Goal: Task Accomplishment & Management: Manage account settings

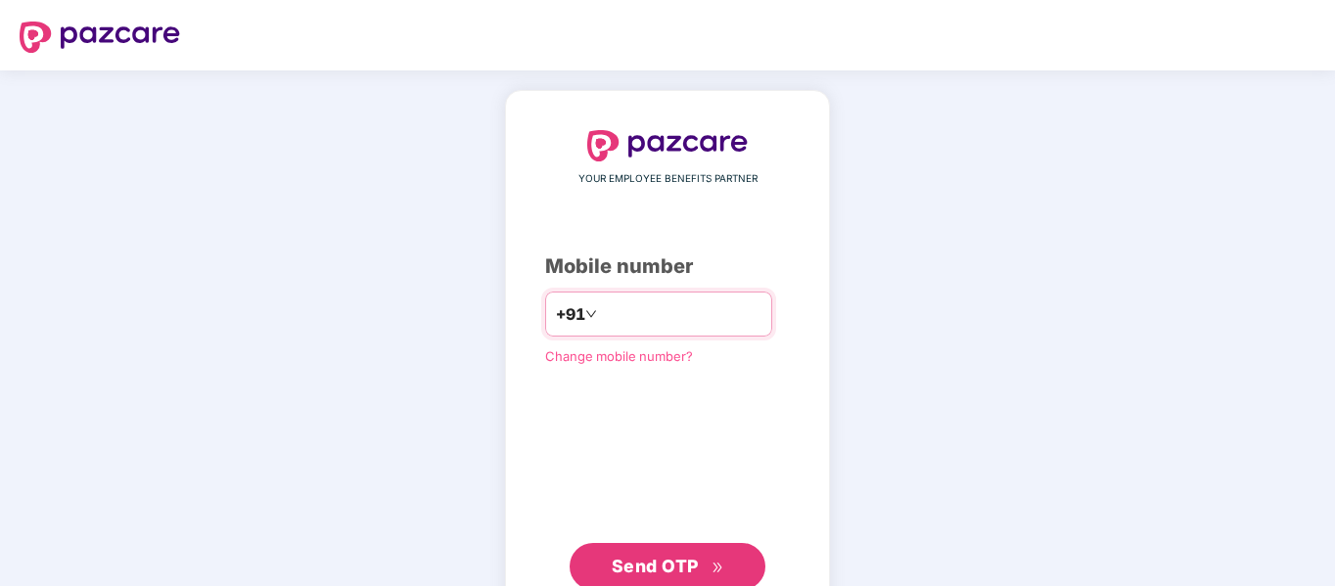
click at [679, 312] on input "number" at bounding box center [681, 314] width 161 height 31
type input "**********"
click at [645, 546] on button "Send OTP" at bounding box center [668, 566] width 196 height 47
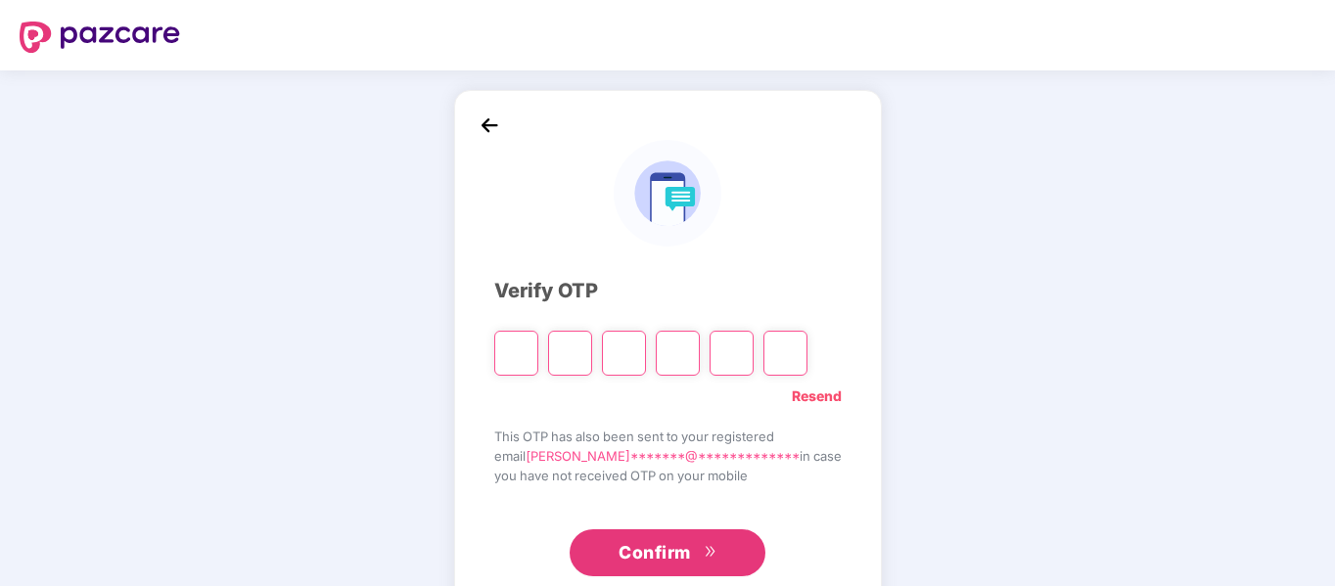
paste input "*"
type input "*"
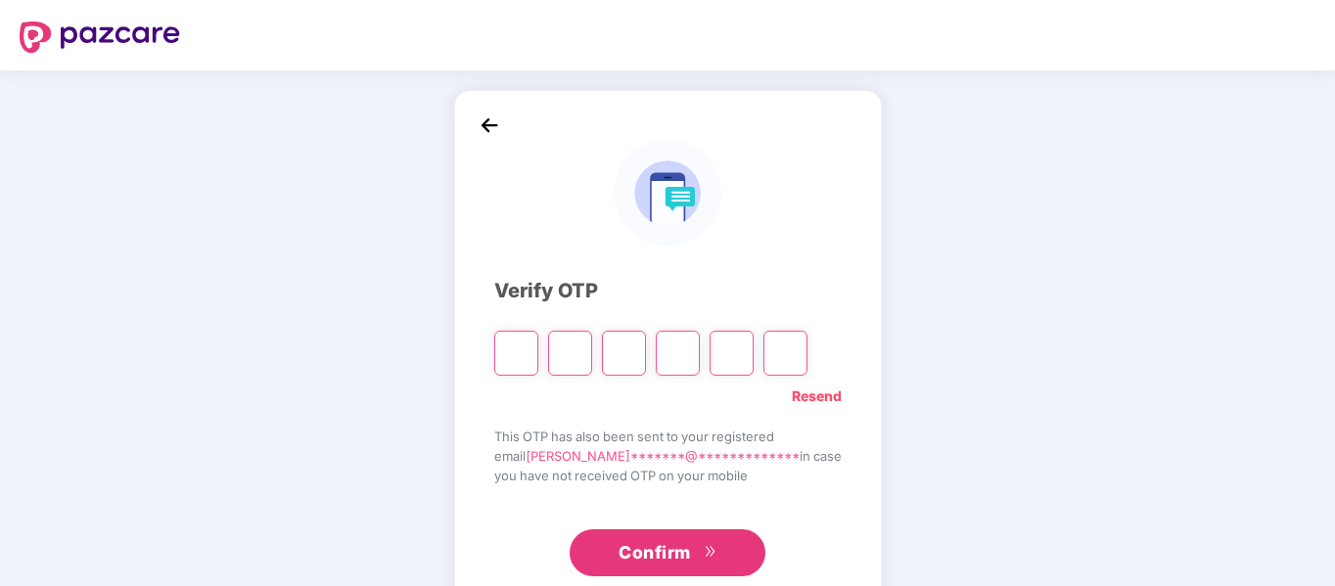
type input "*"
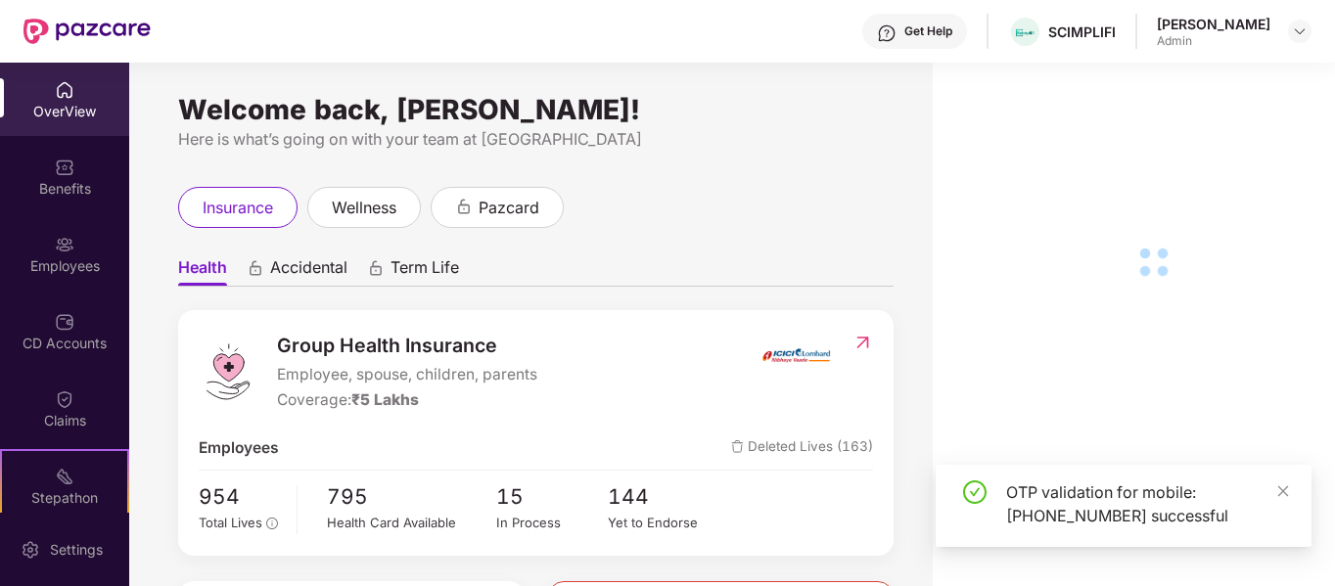
click at [69, 240] on img at bounding box center [65, 245] width 20 height 20
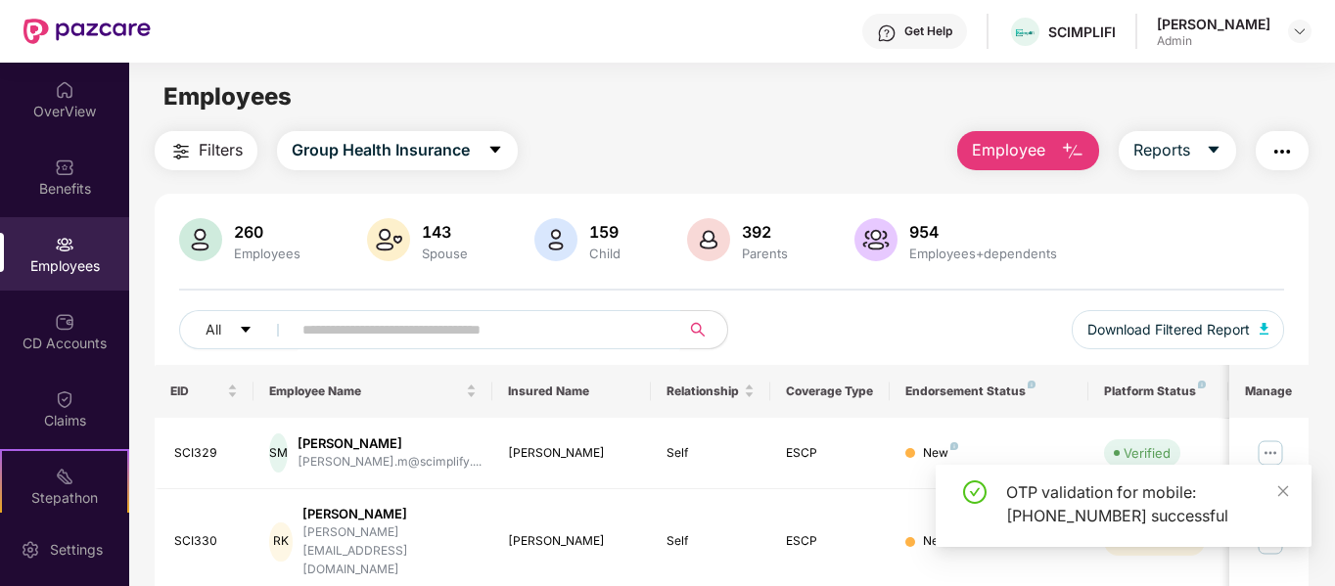
click at [412, 327] on input "text" at bounding box center [478, 329] width 351 height 29
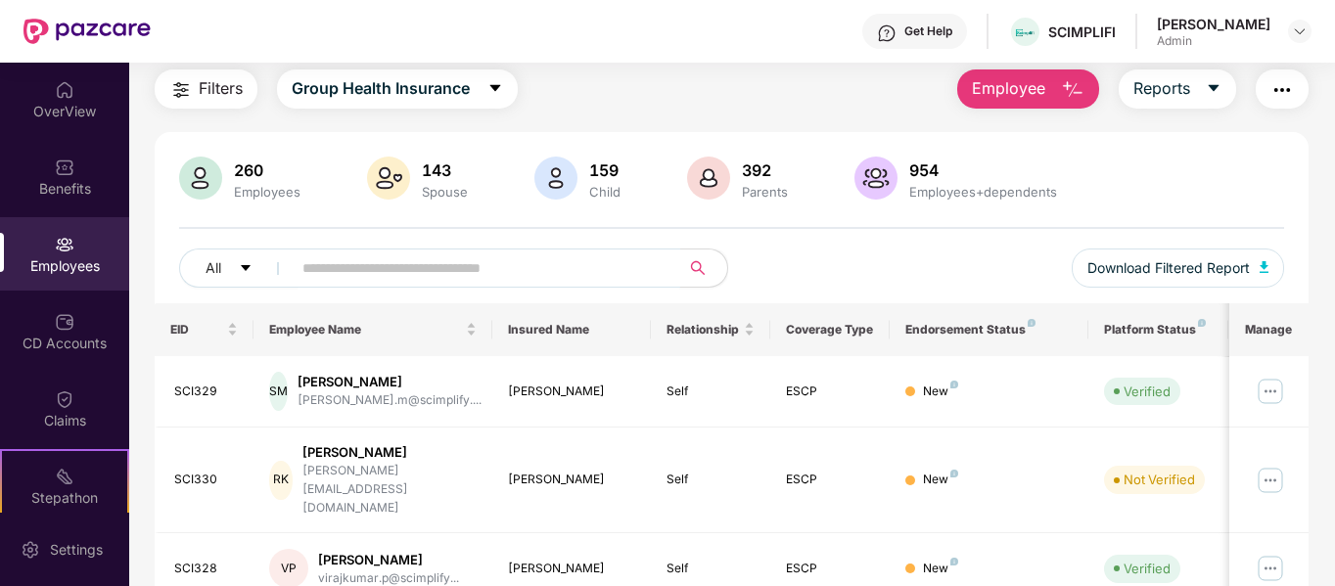
scroll to position [66, 0]
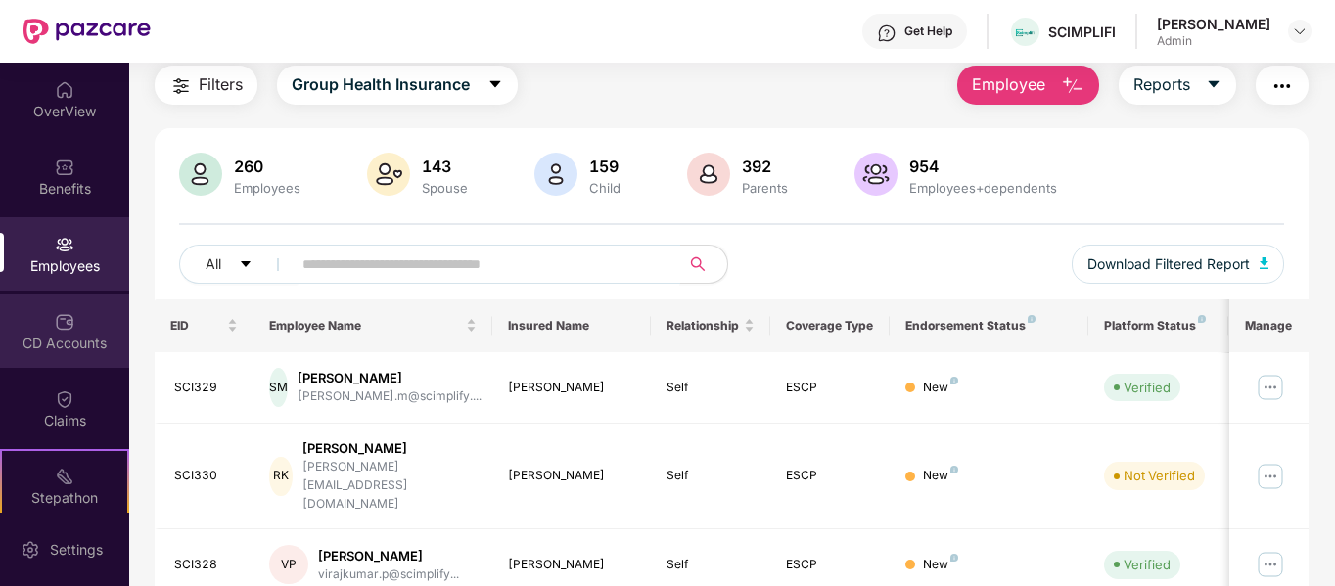
click at [50, 346] on div "CD Accounts" at bounding box center [64, 344] width 129 height 20
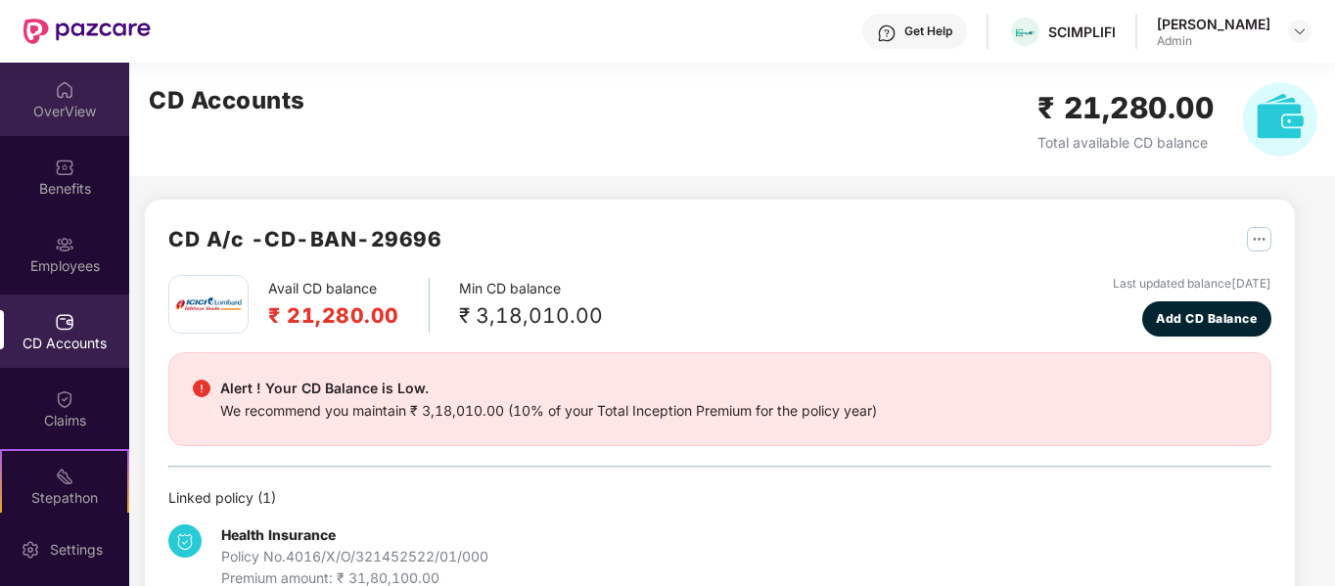
click at [84, 113] on div "OverView" at bounding box center [64, 112] width 129 height 20
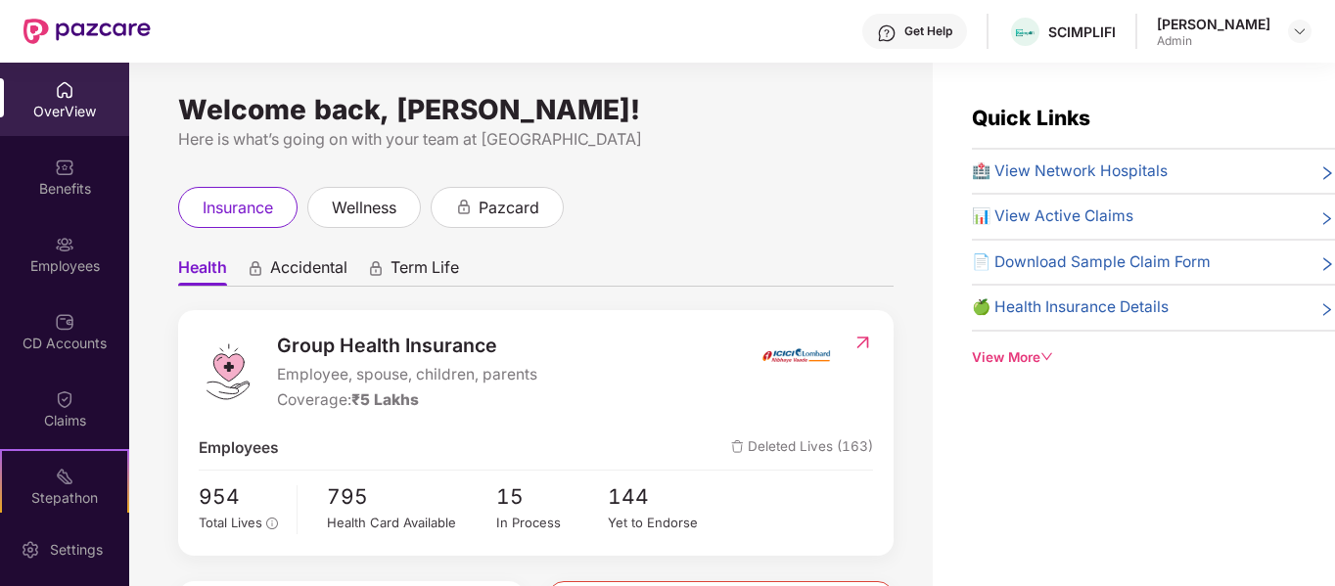
click at [90, 263] on div "Employees" at bounding box center [64, 267] width 129 height 20
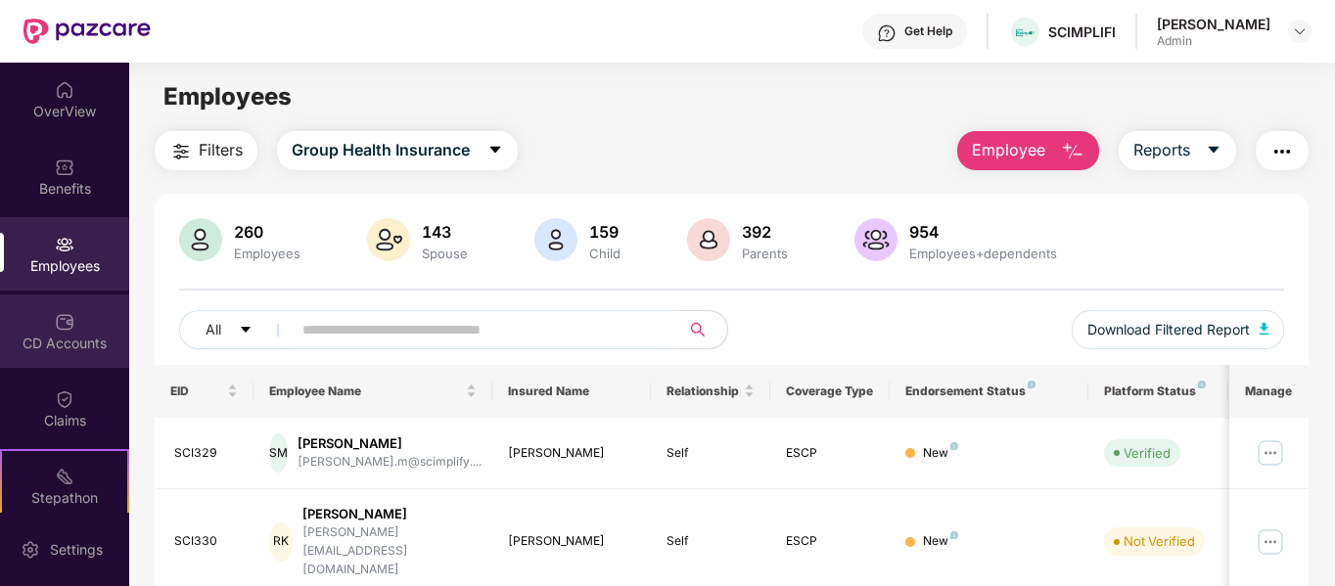
click at [39, 342] on div "CD Accounts" at bounding box center [64, 344] width 129 height 20
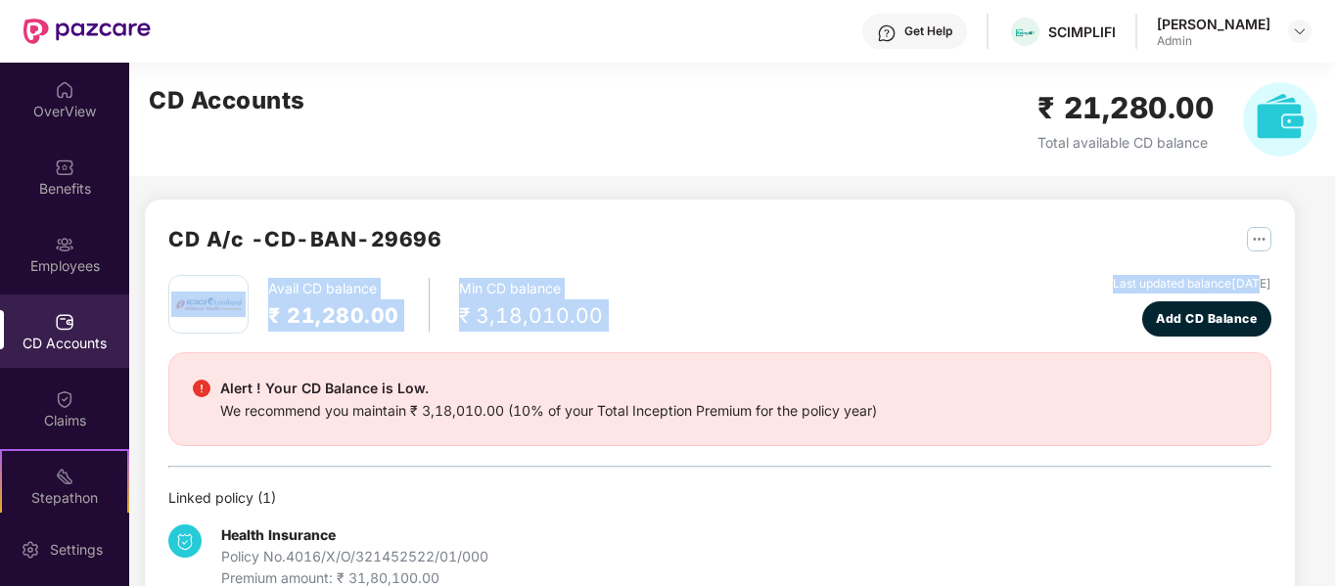
drag, startPoint x: 1219, startPoint y: 278, endPoint x: 1255, endPoint y: 248, distance: 47.3
click at [1255, 248] on div "CD A/c - CD-BAN-29696 Avail CD balance ₹ 21,280.00 Min CD balance ₹ 3,18,010.00…" at bounding box center [719, 406] width 1103 height 366
click at [1255, 248] on img "button" at bounding box center [1259, 239] width 24 height 24
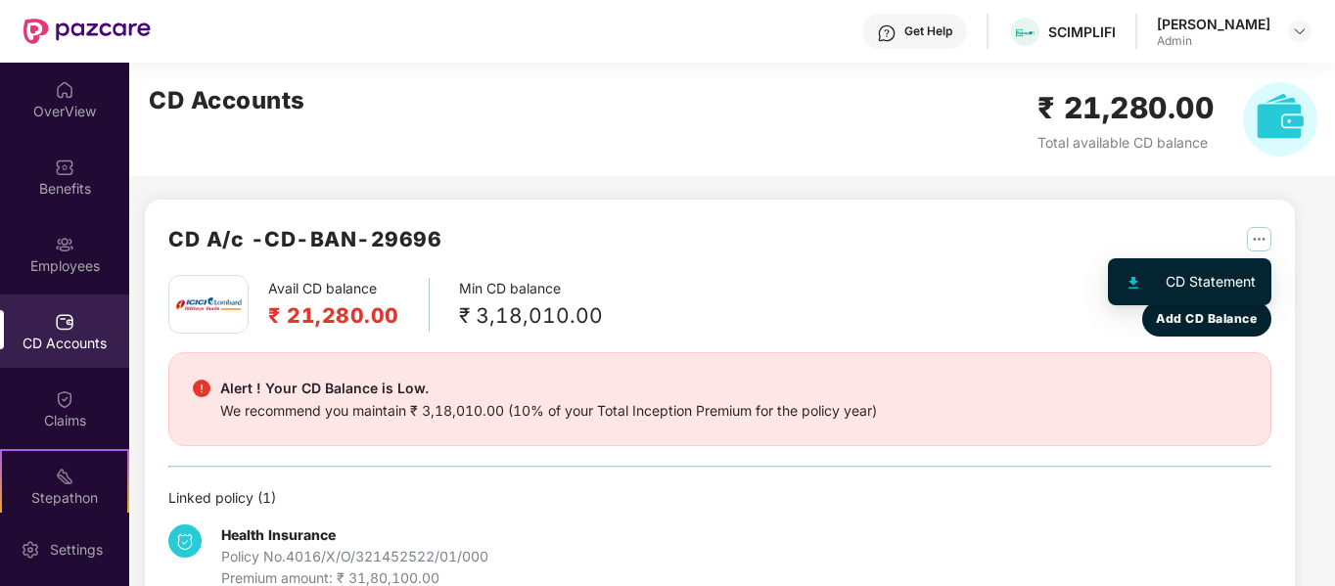
click at [1210, 267] on li "CD Statement" at bounding box center [1190, 281] width 156 height 39
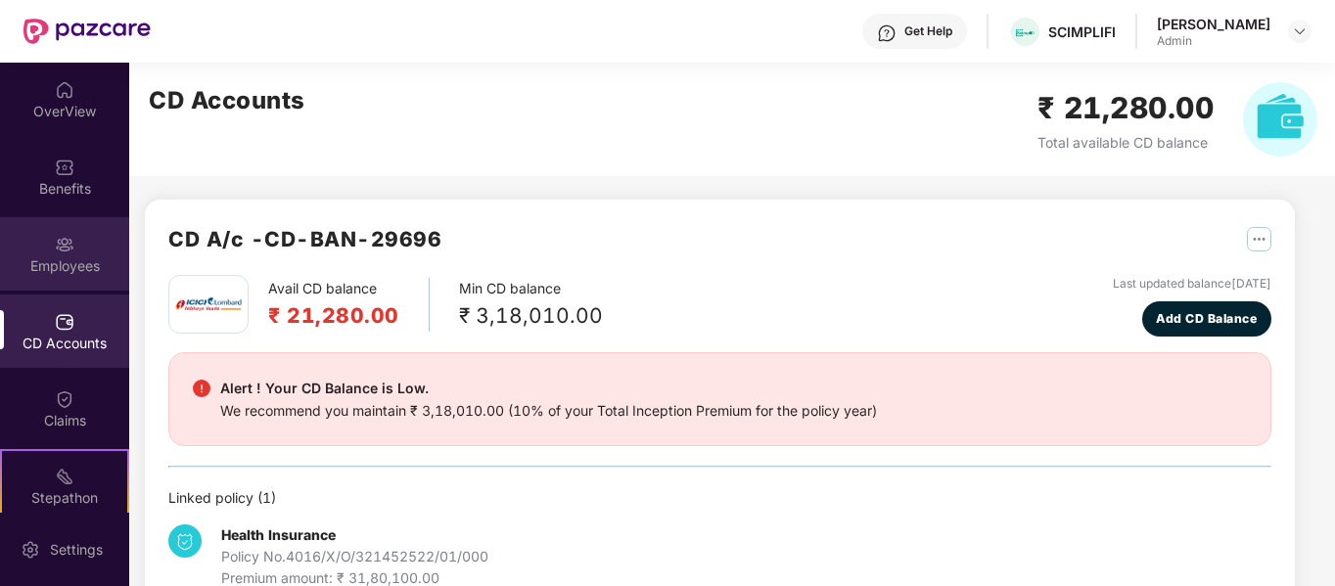
click at [92, 247] on div "Employees" at bounding box center [64, 253] width 129 height 73
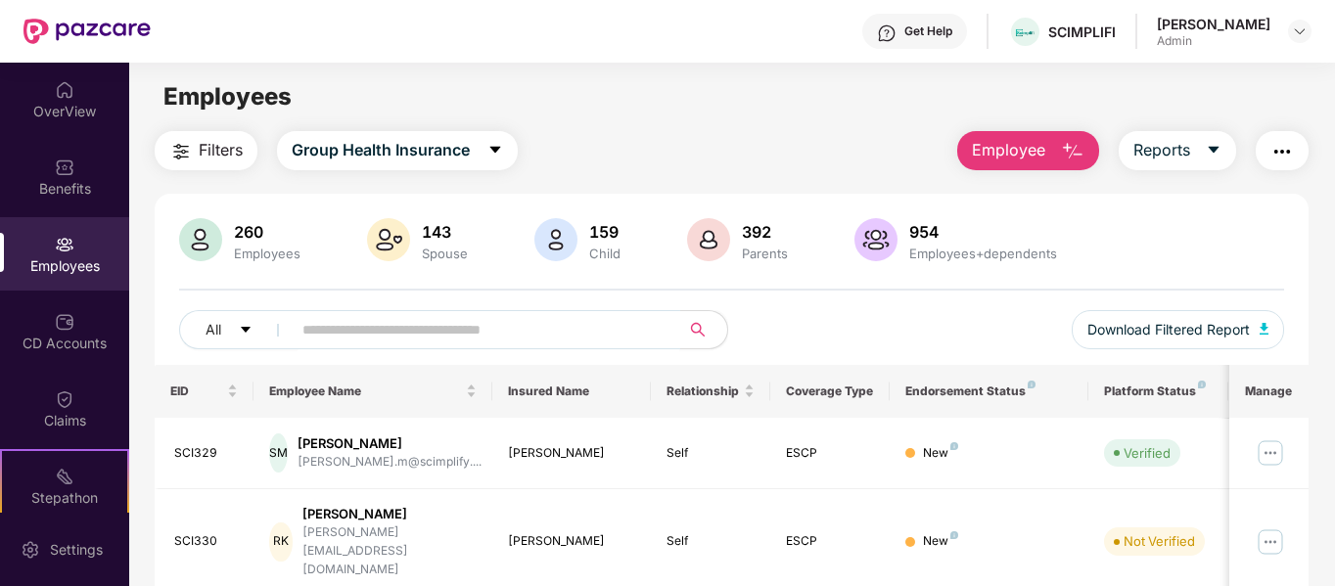
click at [444, 337] on input "text" at bounding box center [478, 329] width 351 height 29
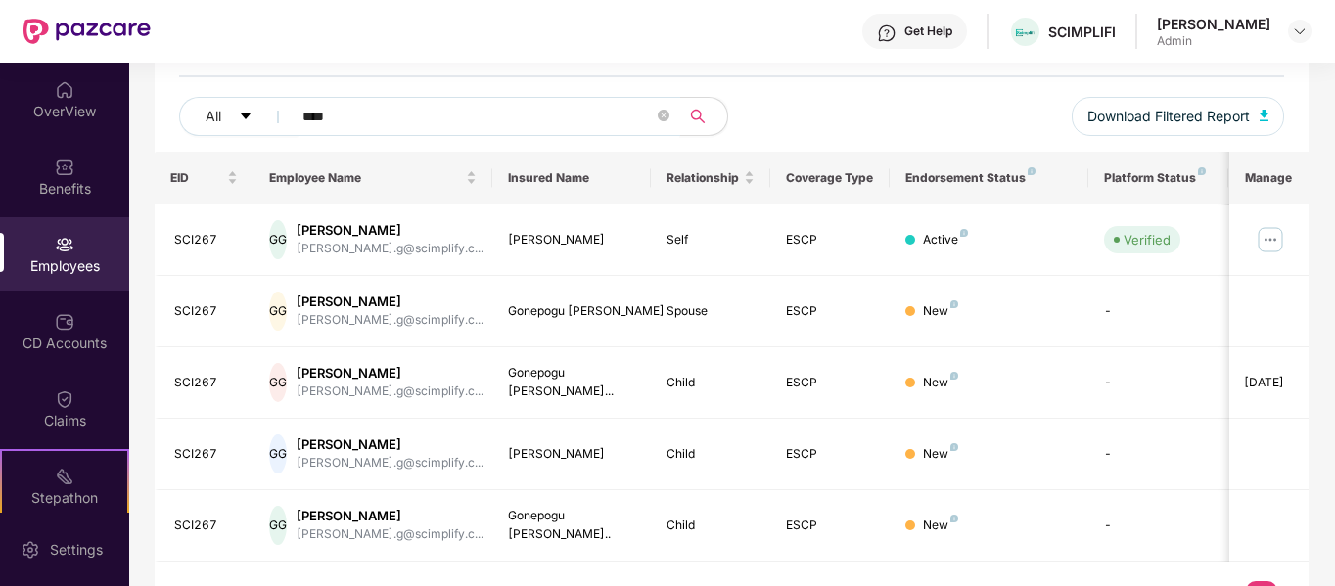
scroll to position [259, 0]
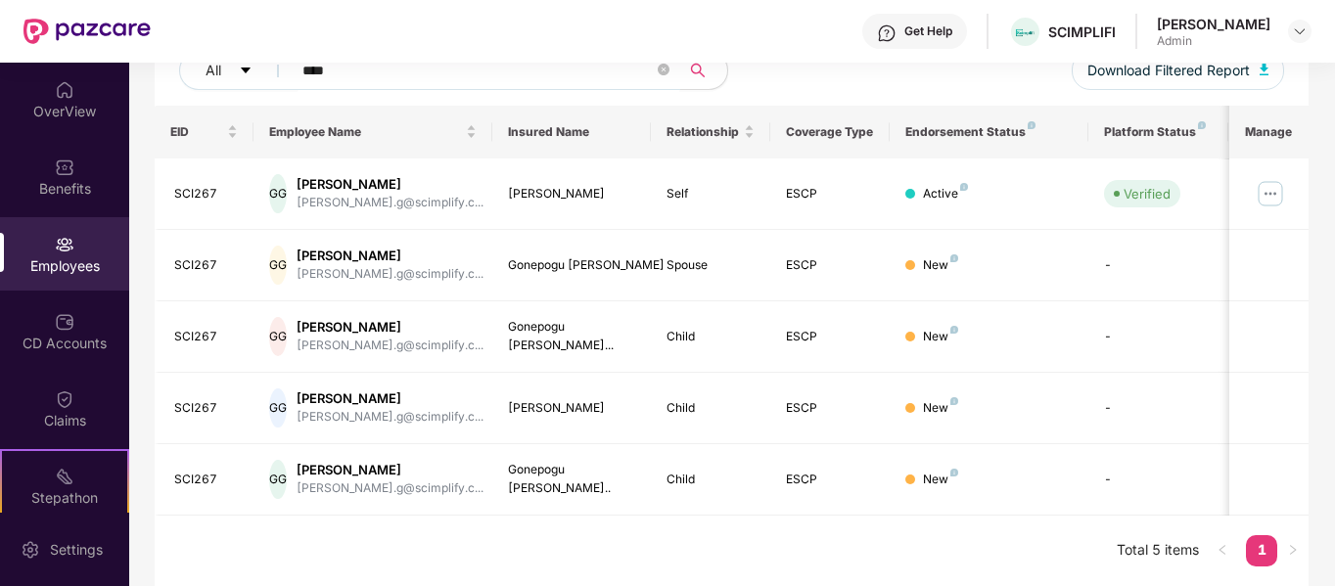
type input "****"
